Goal: Check status: Verify the current state of an ongoing process or item

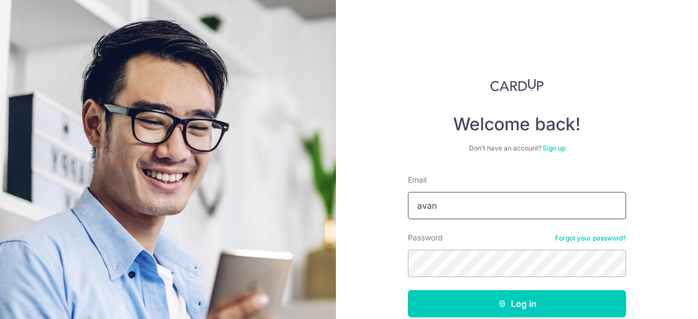
type input "[EMAIL_ADDRESS][DOMAIN_NAME]"
click at [408, 290] on button "Log in" at bounding box center [517, 303] width 218 height 27
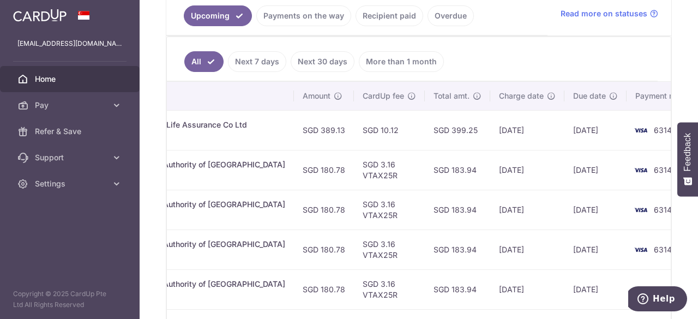
scroll to position [201, 0]
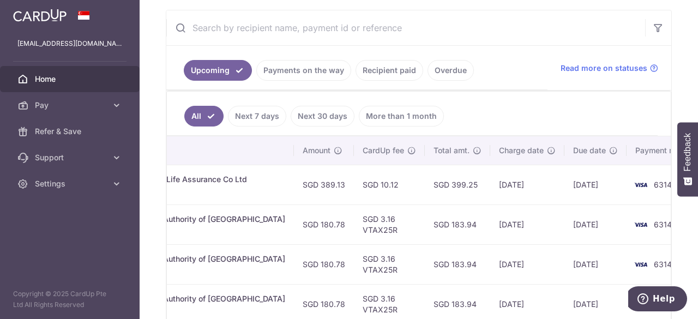
drag, startPoint x: 459, startPoint y: 181, endPoint x: 516, endPoint y: 181, distance: 56.7
click at [503, 177] on td "[DATE]" at bounding box center [527, 185] width 74 height 40
click at [518, 183] on td "[DATE]" at bounding box center [527, 185] width 74 height 40
drag, startPoint x: 577, startPoint y: 184, endPoint x: 568, endPoint y: 184, distance: 9.3
click at [576, 184] on td "[DATE]" at bounding box center [595, 185] width 62 height 40
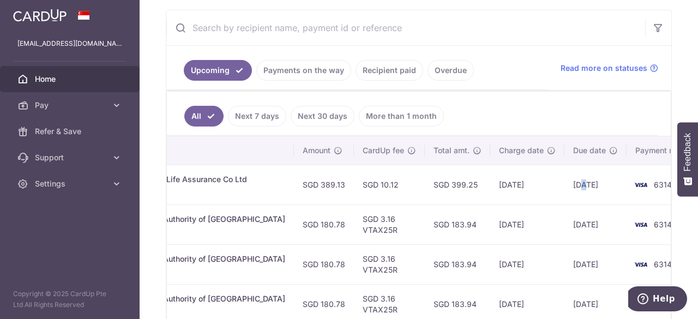
drag, startPoint x: 544, startPoint y: 184, endPoint x: 558, endPoint y: 183, distance: 14.2
click at [564, 183] on td "[DATE]" at bounding box center [595, 185] width 62 height 40
click at [564, 182] on td "[DATE]" at bounding box center [595, 185] width 62 height 40
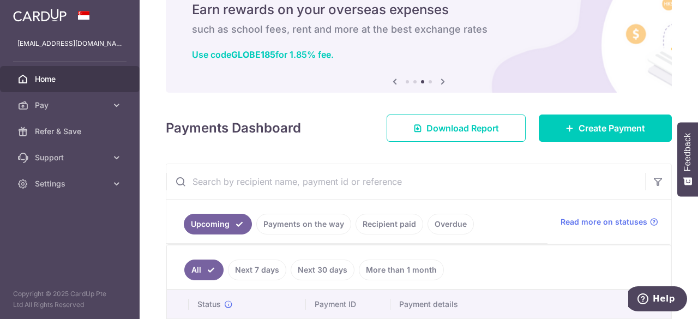
scroll to position [109, 0]
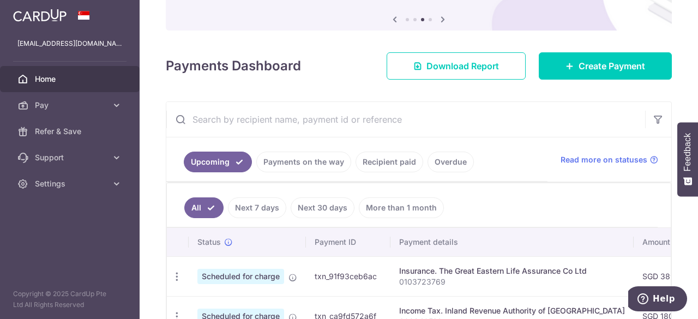
click at [292, 158] on link "Payments on the way" at bounding box center [303, 162] width 95 height 21
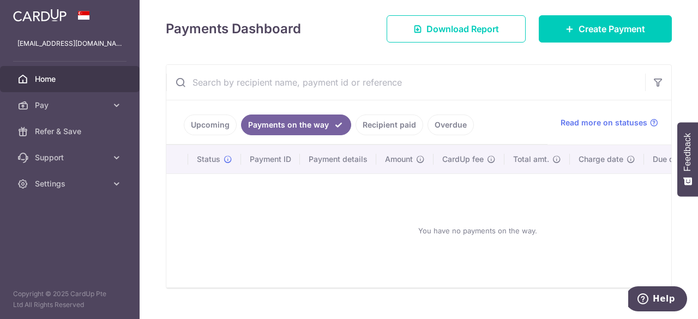
scroll to position [170, 0]
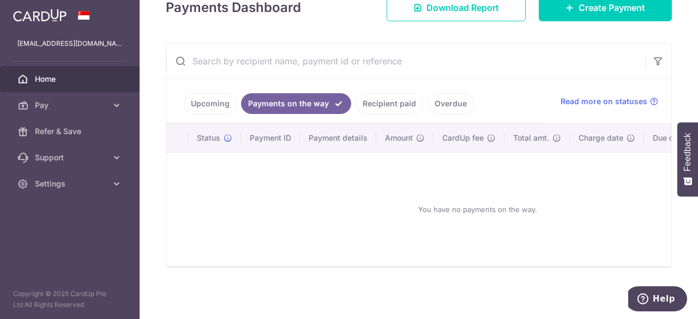
click at [383, 102] on link "Recipient paid" at bounding box center [390, 103] width 68 height 21
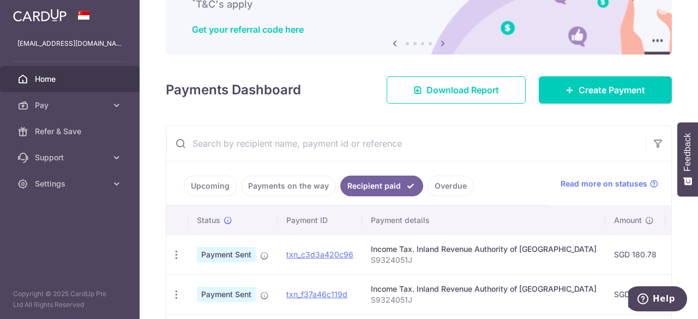
scroll to position [0, 0]
